Goal: Use online tool/utility: Utilize a website feature to perform a specific function

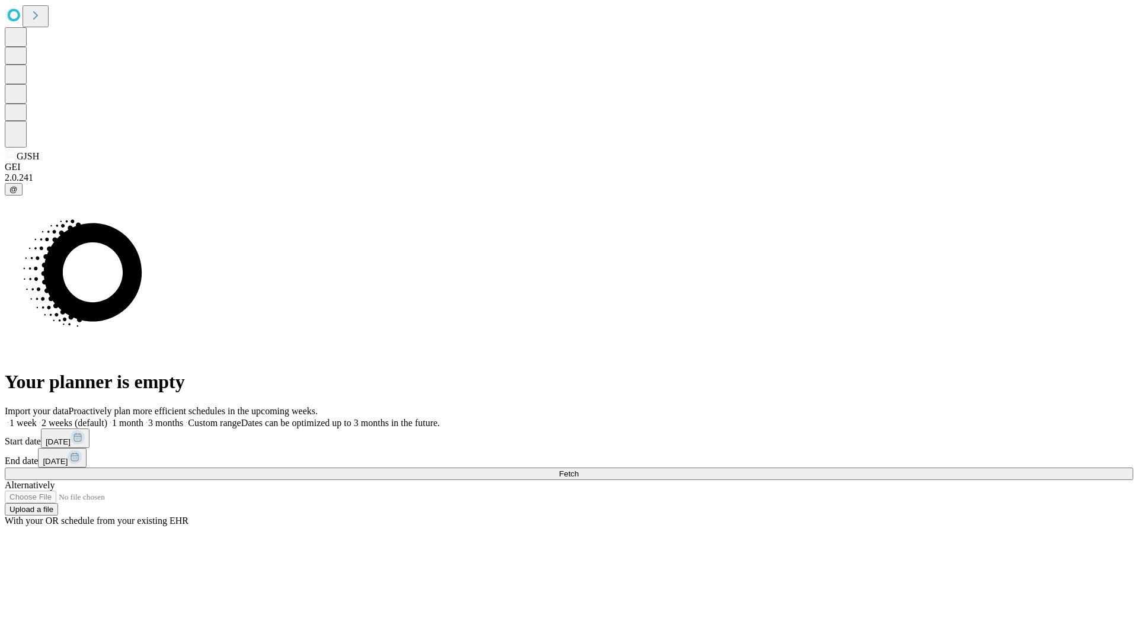
click at [578, 469] on span "Fetch" at bounding box center [569, 473] width 20 height 9
